Goal: Task Accomplishment & Management: Manage account settings

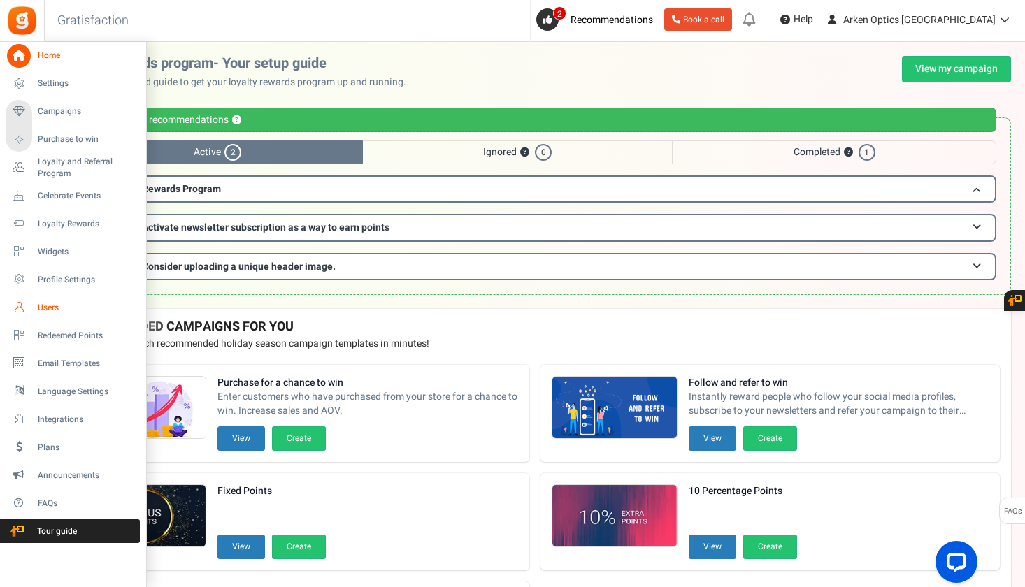
click at [35, 306] on link "Users" at bounding box center [73, 308] width 134 height 24
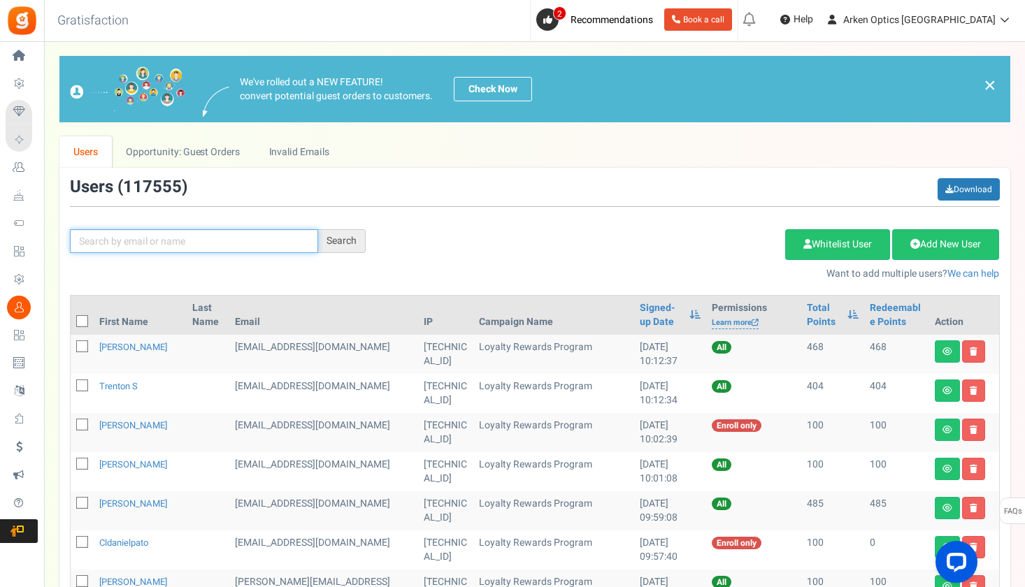
click at [169, 243] on input "text" at bounding box center [194, 241] width 248 height 24
paste input "[PERSON_NAME][EMAIL_ADDRESS][DOMAIN_NAME]"
type input "[PERSON_NAME][EMAIL_ADDRESS][DOMAIN_NAME]"
click at [340, 236] on div "Search" at bounding box center [342, 241] width 48 height 24
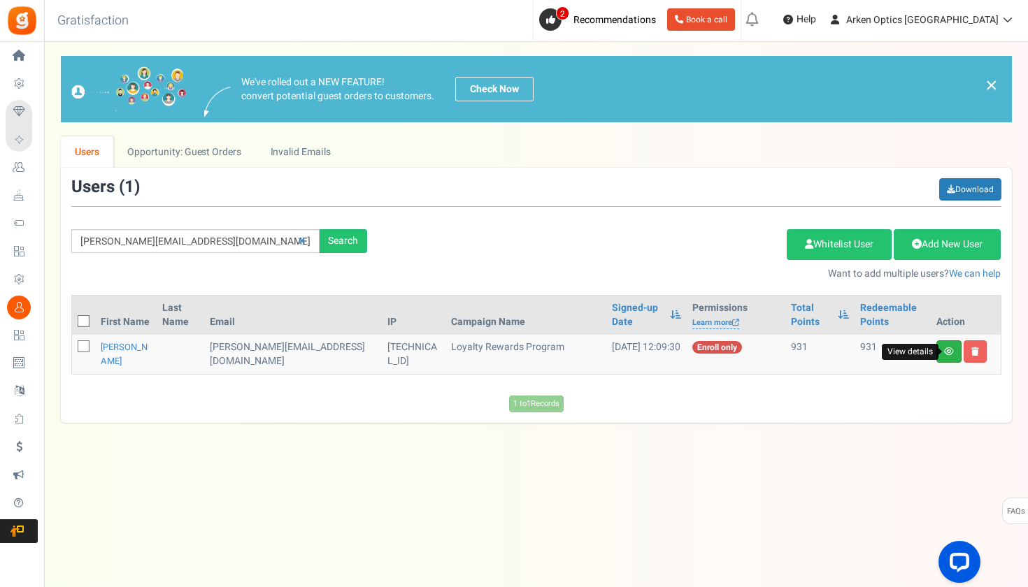
click at [946, 355] on icon at bounding box center [949, 352] width 10 height 8
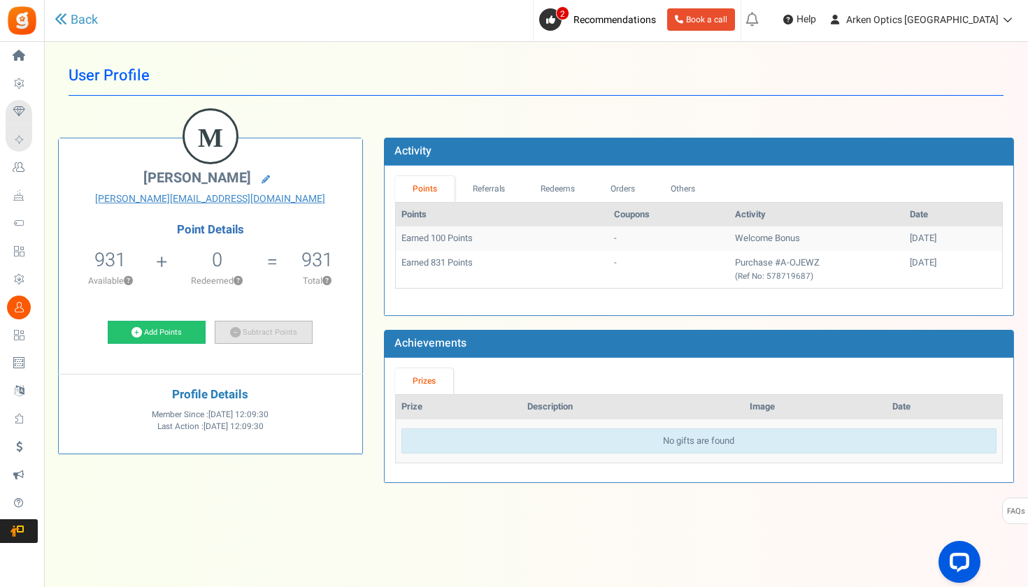
click at [280, 334] on link "Subtract Points" at bounding box center [264, 333] width 98 height 24
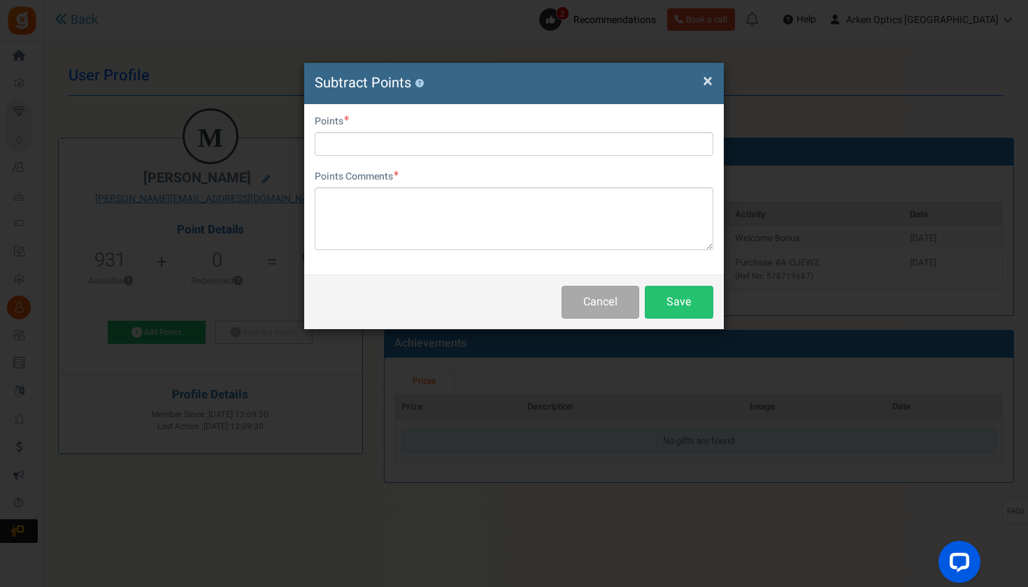
click at [495, 157] on div "User Email [PERSON_NAME][EMAIL_ADDRESS][DOMAIN_NAME] Points Points Comments Cha…" at bounding box center [514, 189] width 420 height 171
click at [483, 148] on input "text" at bounding box center [514, 144] width 399 height 24
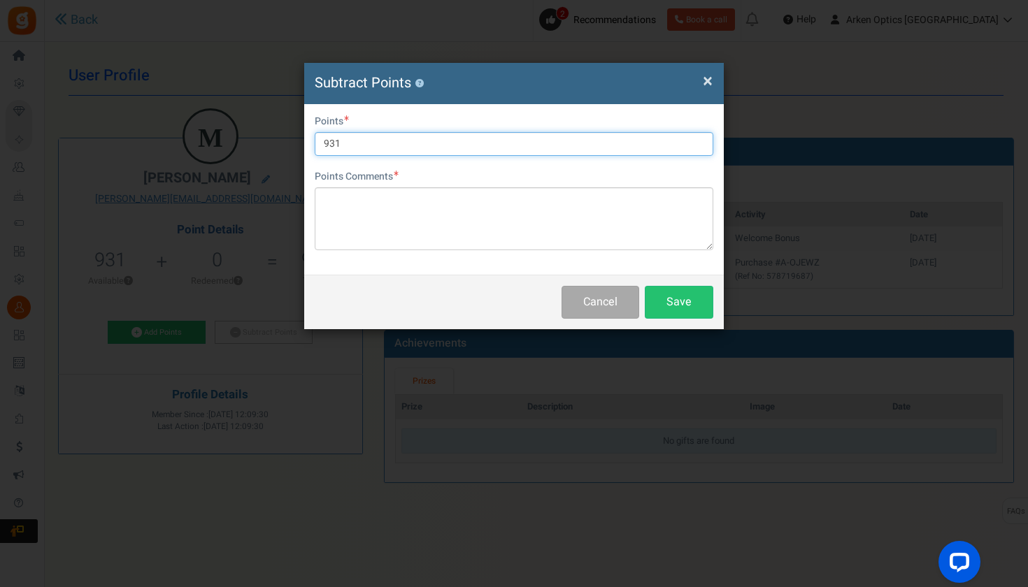
type input "931"
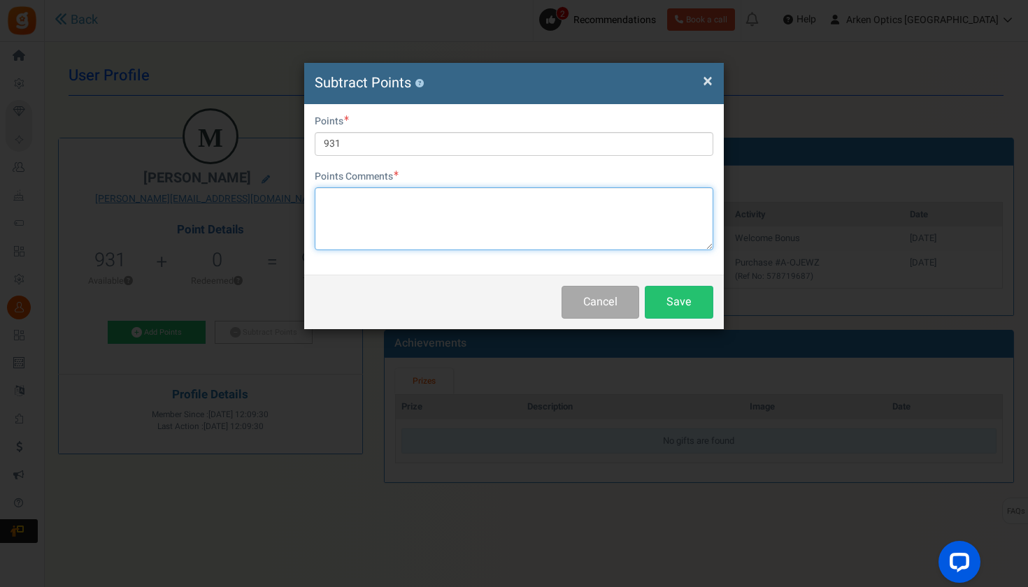
click at [484, 211] on textarea at bounding box center [514, 218] width 399 height 63
type textarea "wrong email address-[PERSON_NAME]"
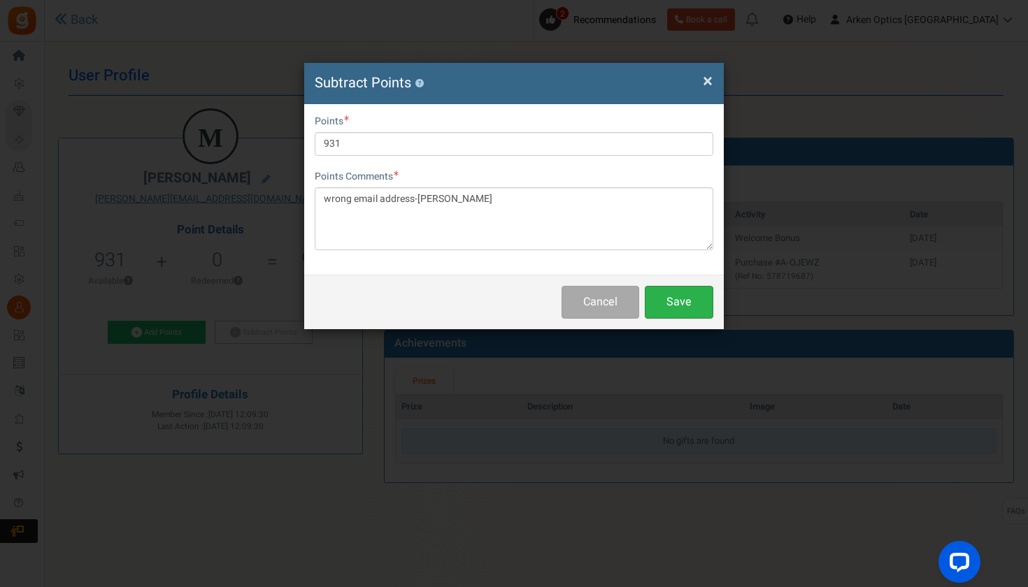
click at [699, 307] on button "Save" at bounding box center [679, 302] width 69 height 33
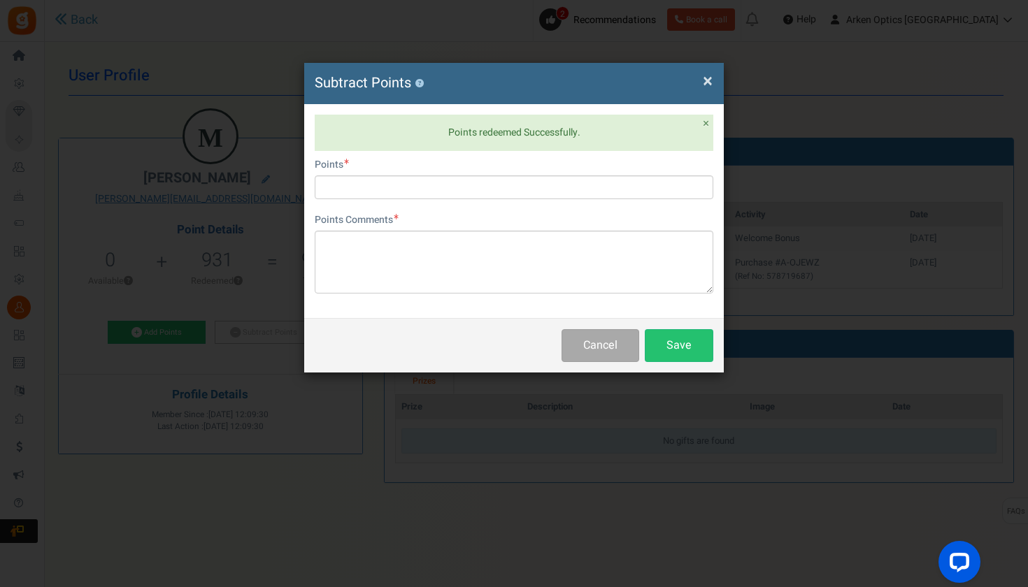
click at [705, 80] on span "×" at bounding box center [708, 81] width 10 height 27
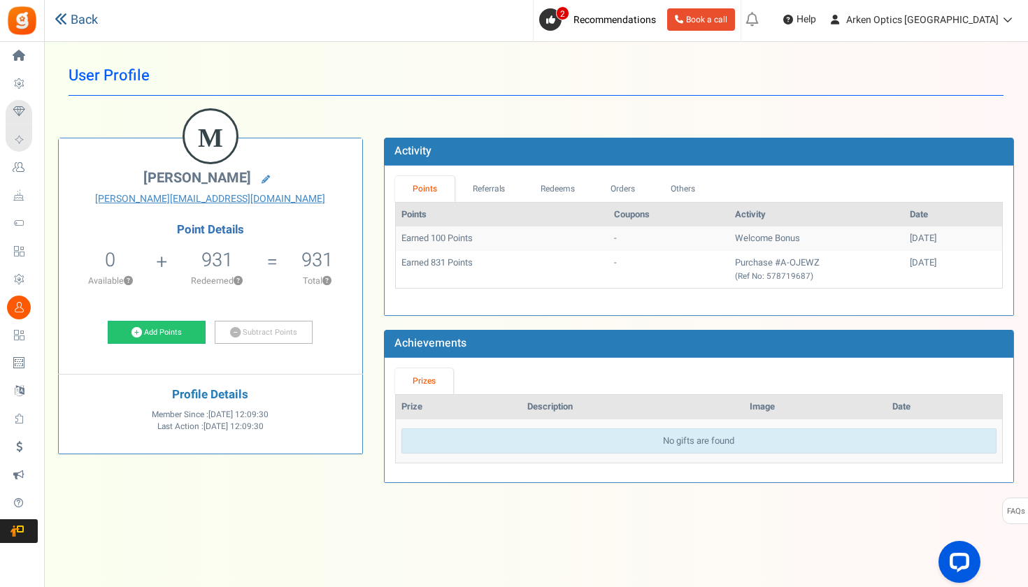
click at [90, 21] on link "Back" at bounding box center [76, 20] width 43 height 18
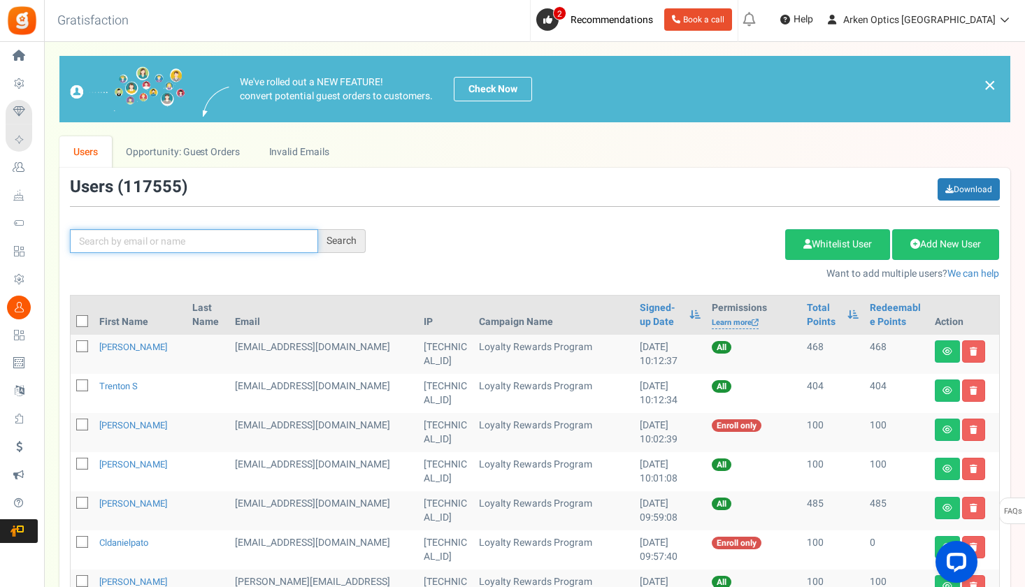
click at [248, 240] on input "text" at bounding box center [194, 241] width 248 height 24
paste input "[PERSON_NAME][EMAIL_ADDRESS][DOMAIN_NAME]"
type input "[PERSON_NAME][EMAIL_ADDRESS][DOMAIN_NAME]"
click at [366, 236] on div "[PERSON_NAME][EMAIL_ADDRESS][DOMAIN_NAME] Search" at bounding box center [217, 241] width 317 height 24
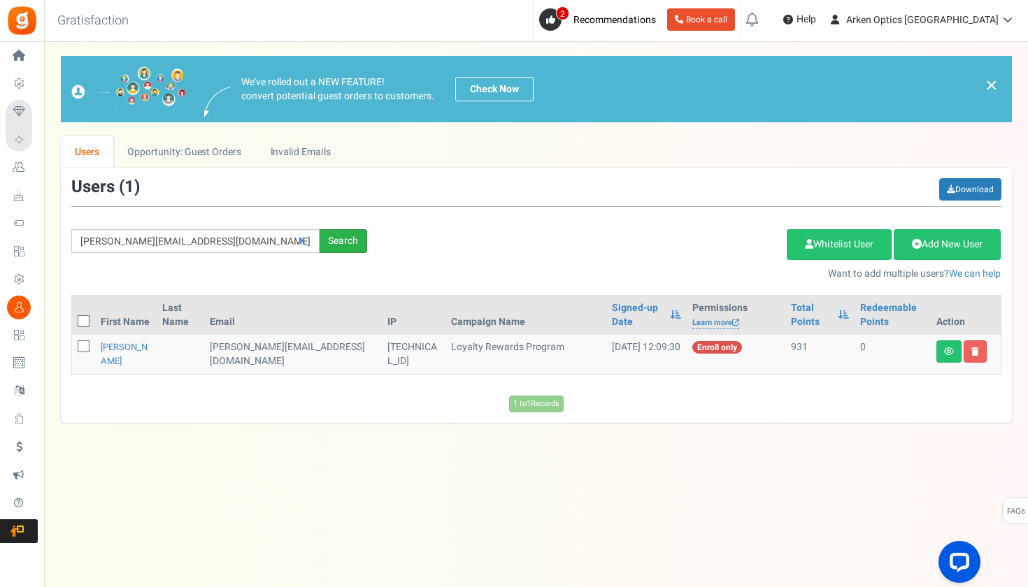
click at [357, 236] on div "Search" at bounding box center [344, 241] width 48 height 24
click at [976, 348] on icon at bounding box center [975, 352] width 8 height 8
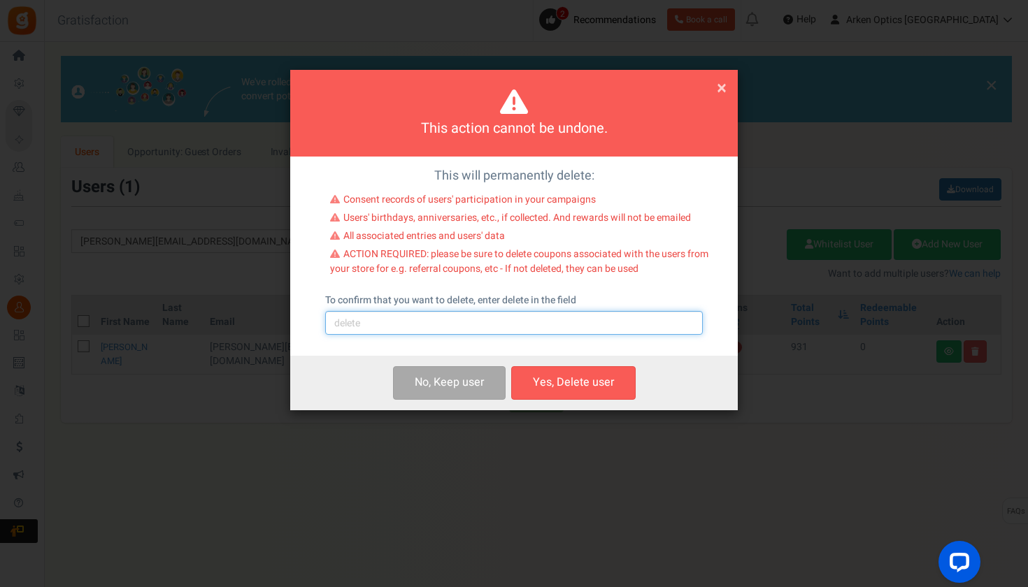
click at [519, 319] on input "text" at bounding box center [514, 323] width 378 height 24
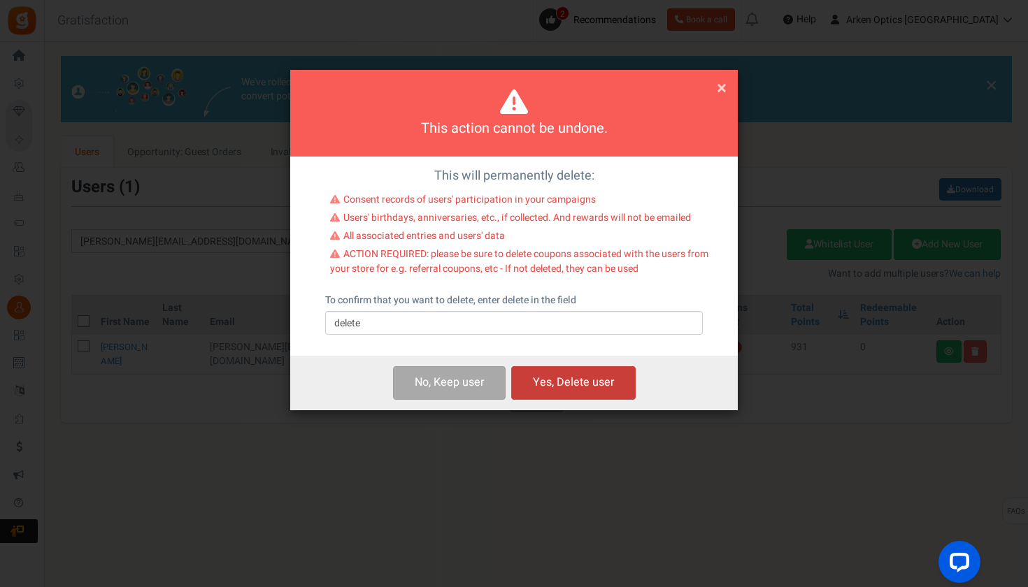
click at [587, 378] on button "Yes, Delete user" at bounding box center [573, 382] width 124 height 33
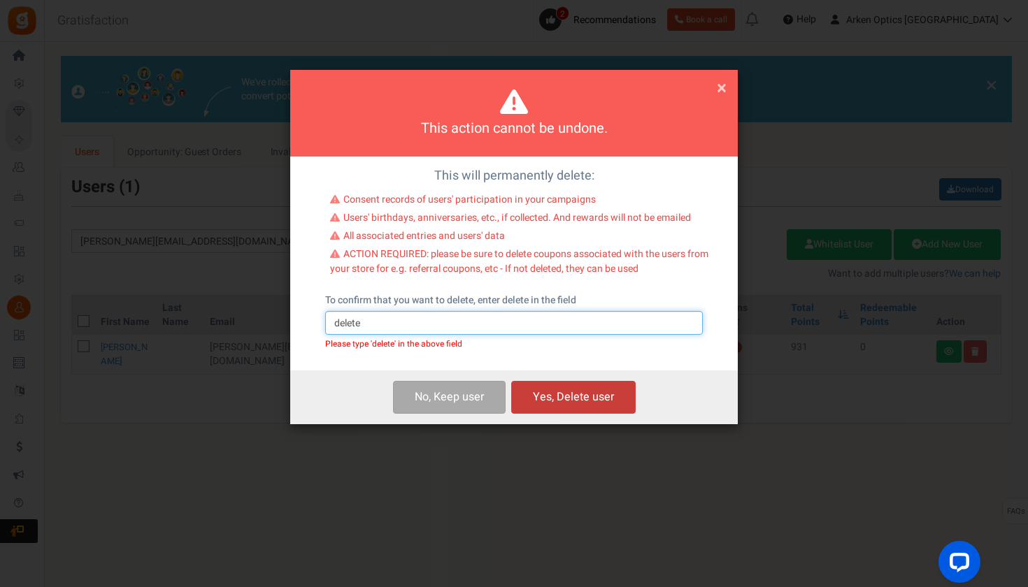
type input "delete"
click at [559, 395] on button "Yes, Delete user" at bounding box center [573, 397] width 124 height 33
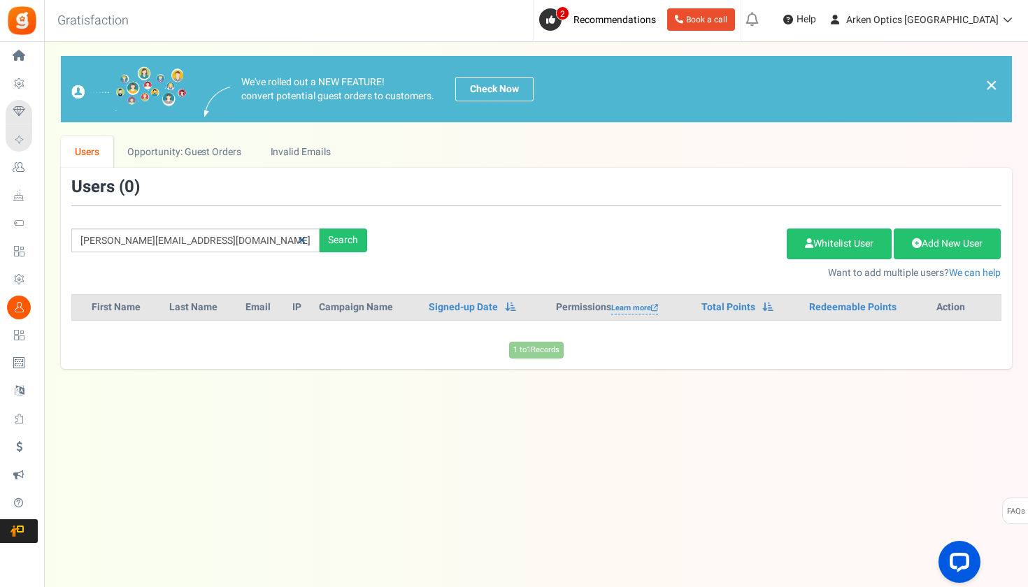
click at [301, 237] on icon at bounding box center [302, 241] width 8 height 10
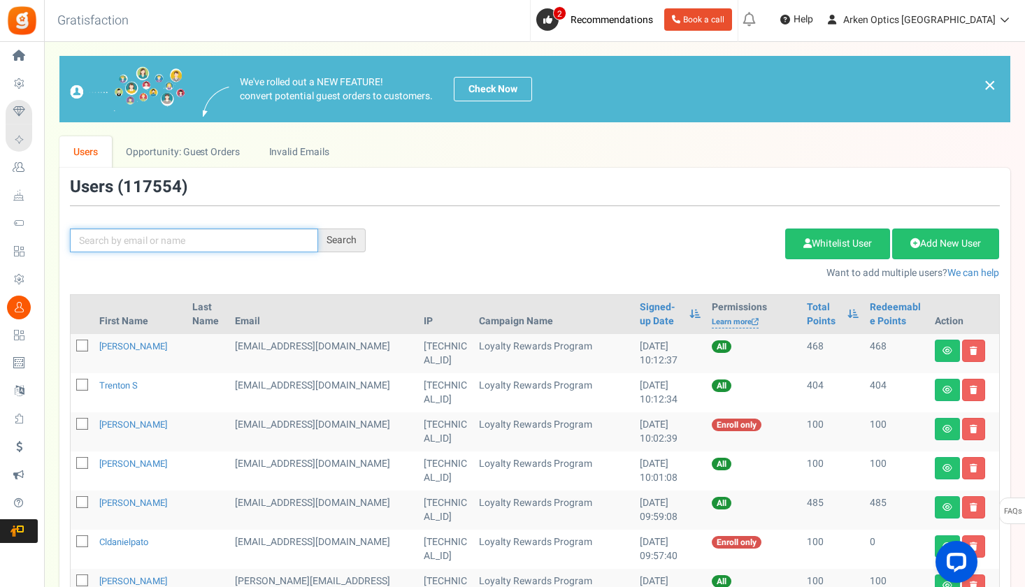
click at [198, 239] on input "text" at bounding box center [194, 241] width 248 height 24
paste input "[PERSON_NAME][EMAIL_ADDRESS][DOMAIN_NAME]"
type input "[PERSON_NAME][EMAIL_ADDRESS][DOMAIN_NAME]"
click at [334, 242] on div "Search" at bounding box center [342, 241] width 48 height 24
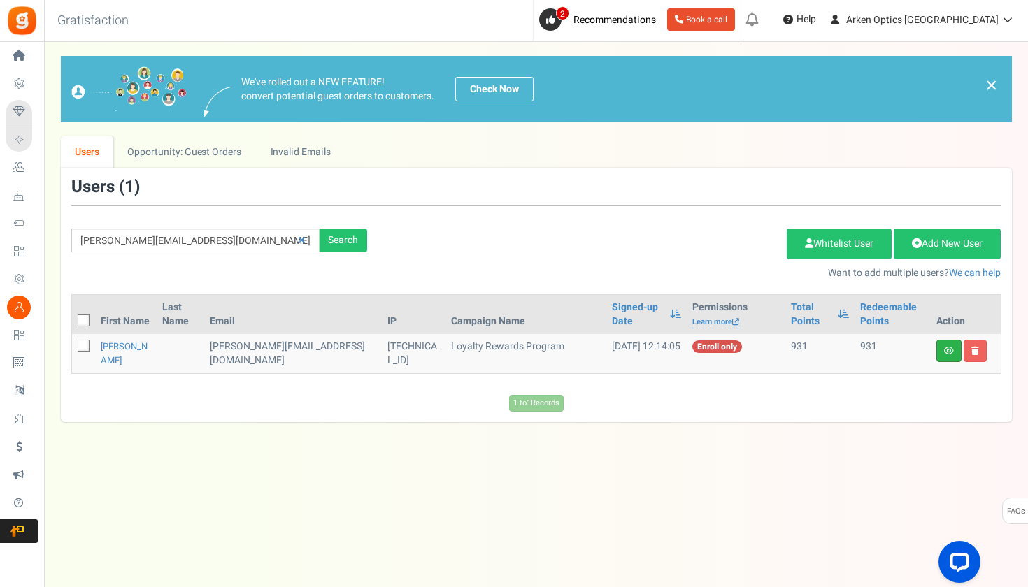
click at [940, 350] on link at bounding box center [948, 351] width 25 height 22
